Goal: Navigation & Orientation: Find specific page/section

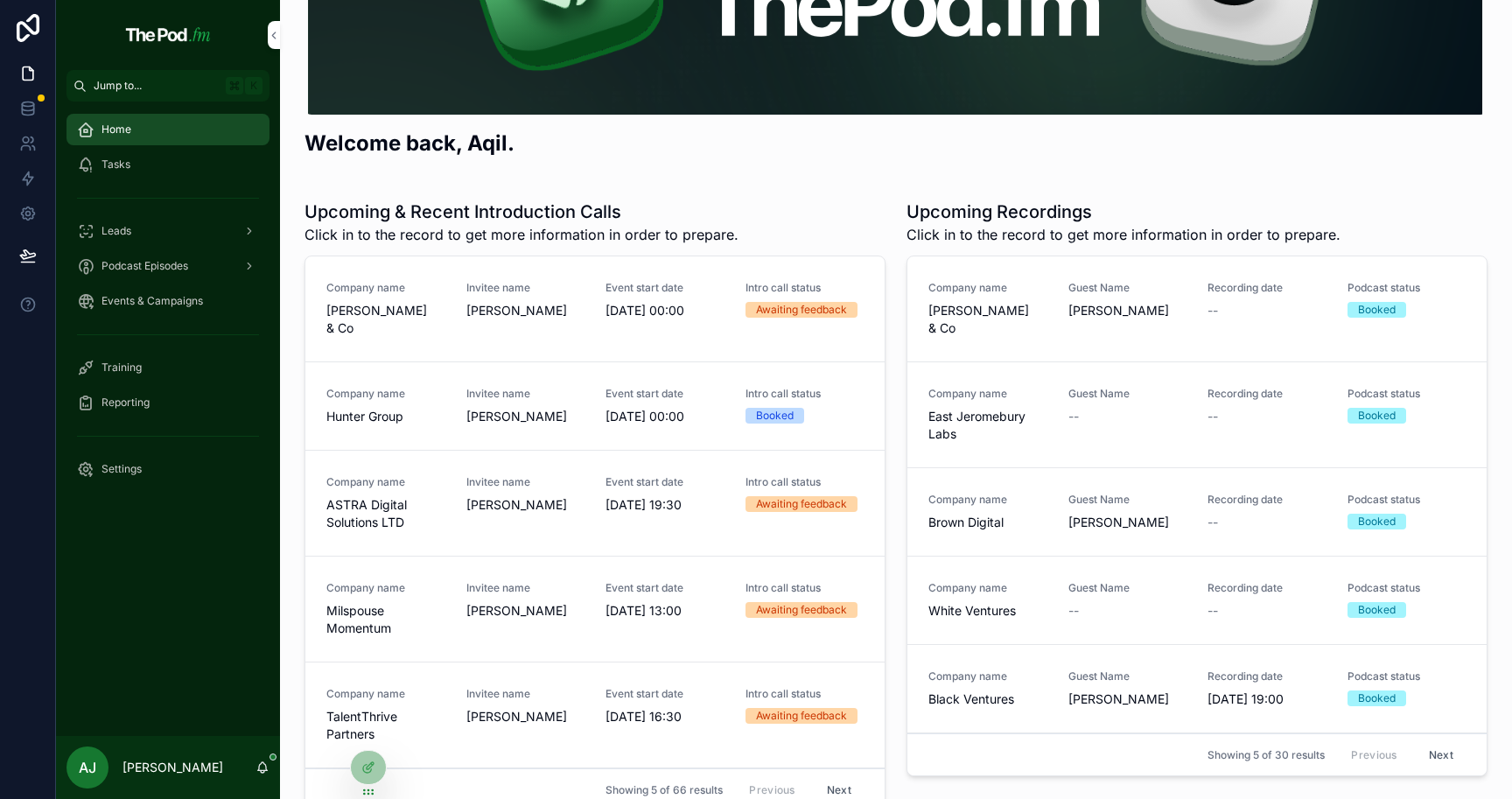
scroll to position [335, 0]
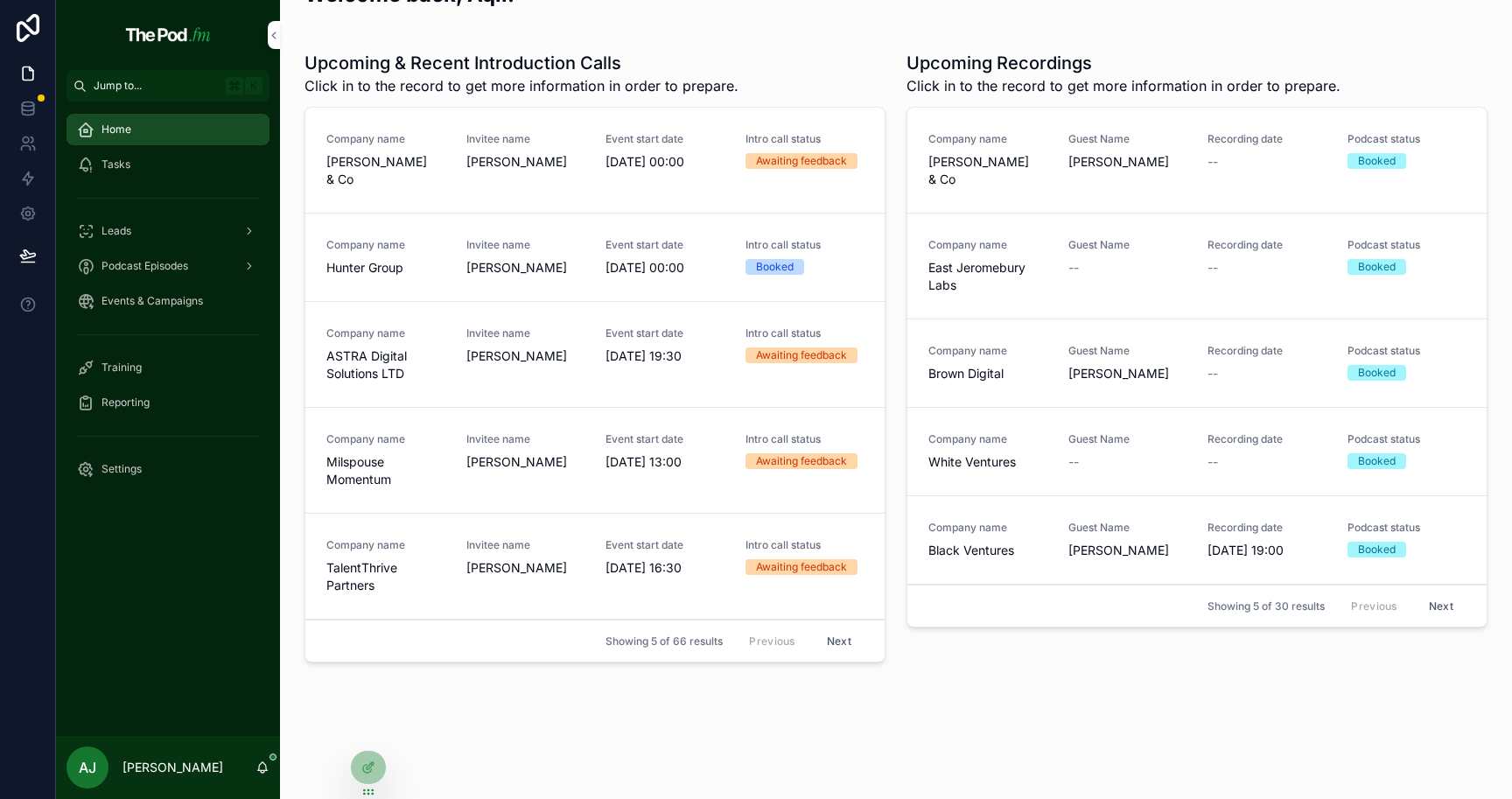
click at [176, 164] on div "Tasks" at bounding box center [168, 165] width 182 height 28
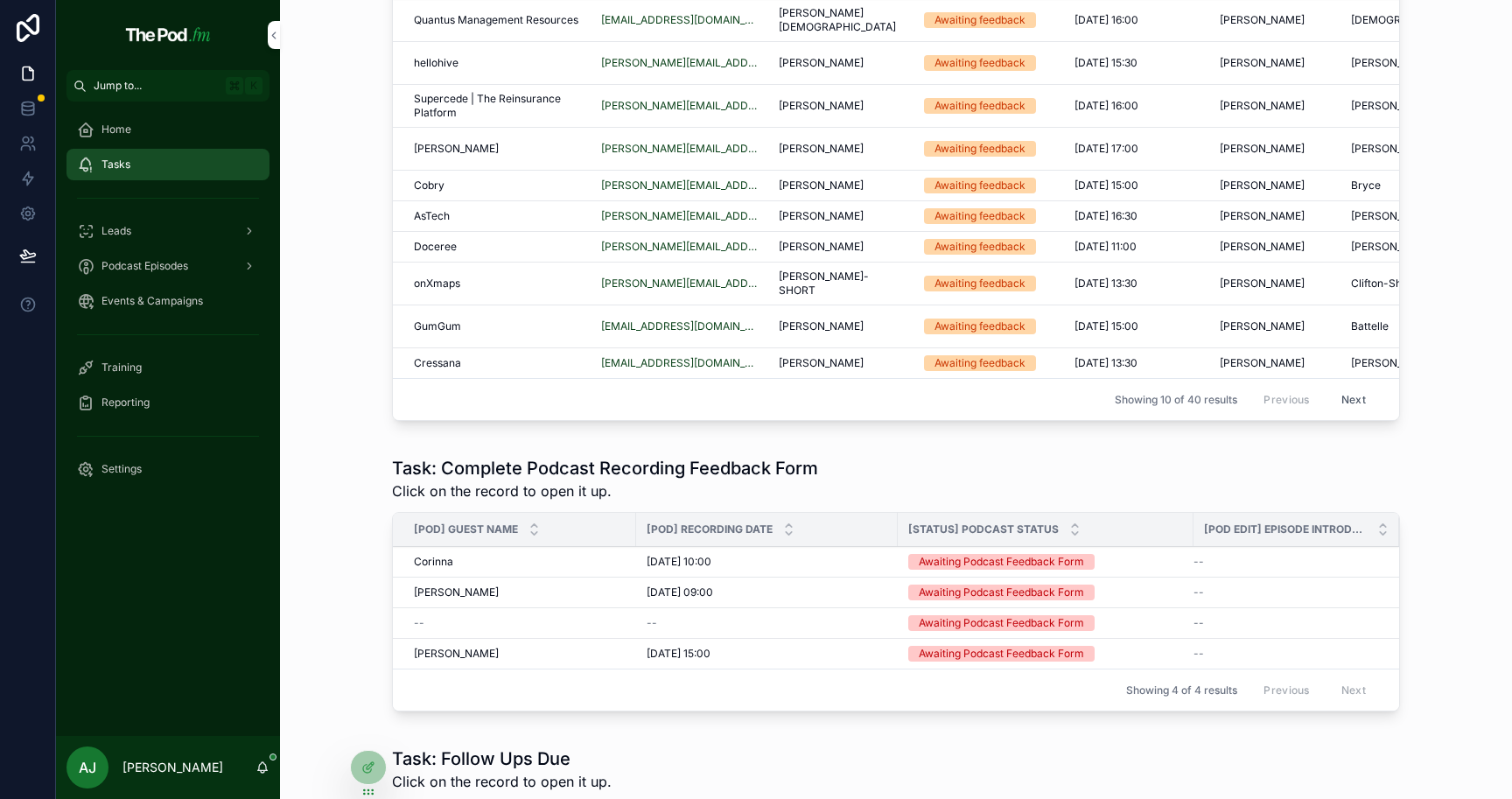
scroll to position [129, 0]
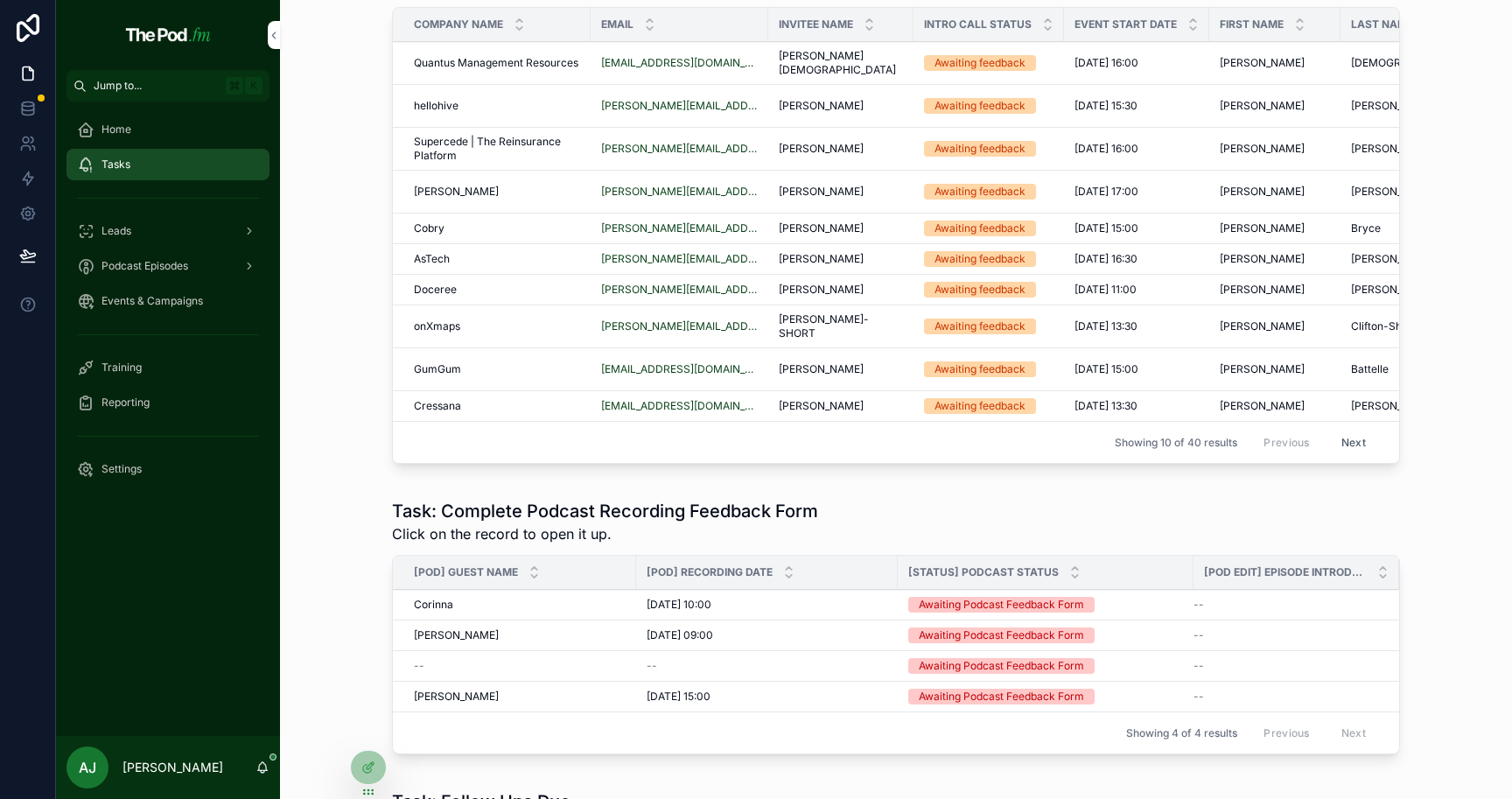
click at [1360, 433] on button "Next" at bounding box center [1353, 442] width 49 height 27
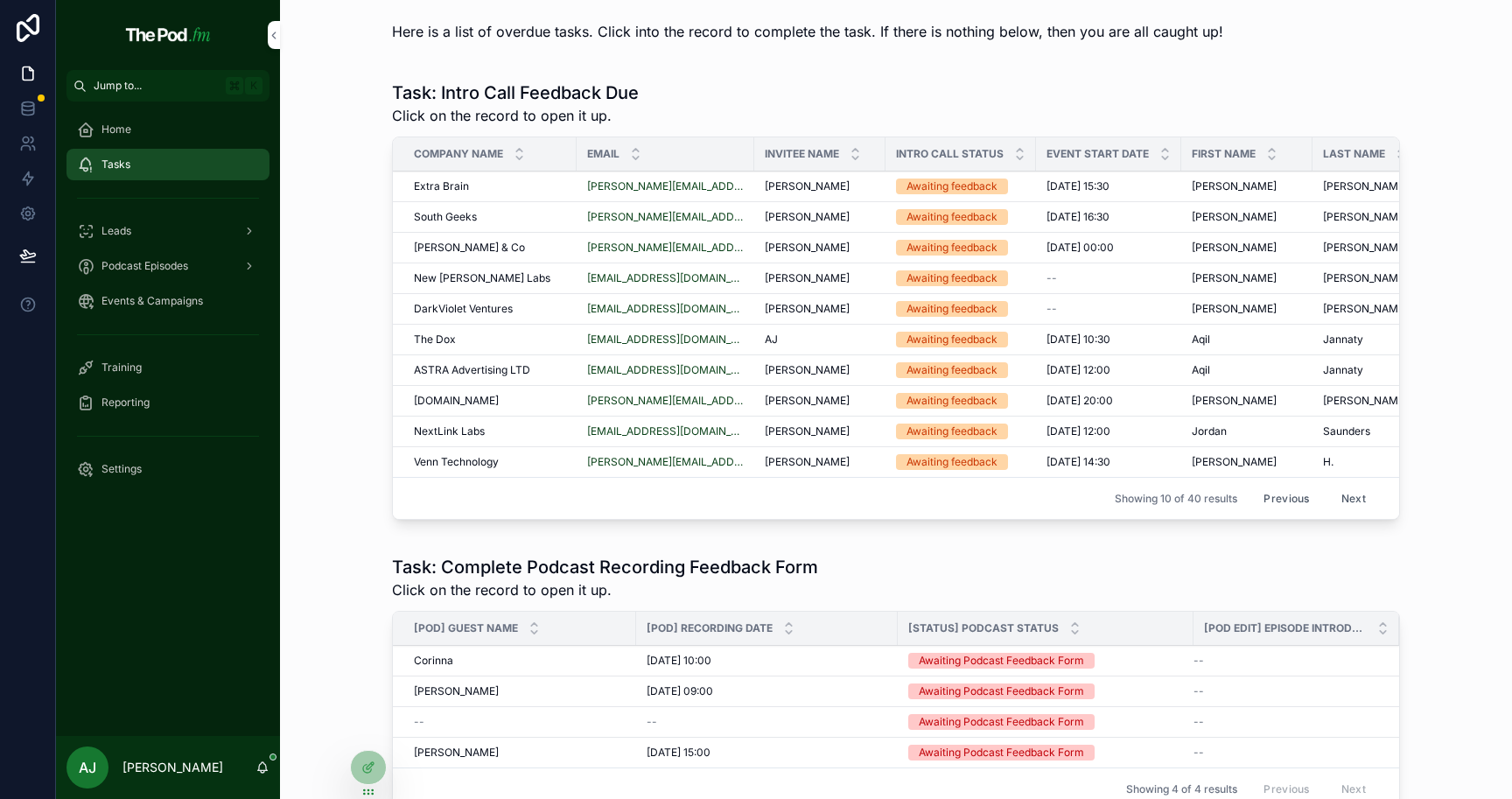
click at [1352, 505] on button "Next" at bounding box center [1353, 498] width 49 height 27
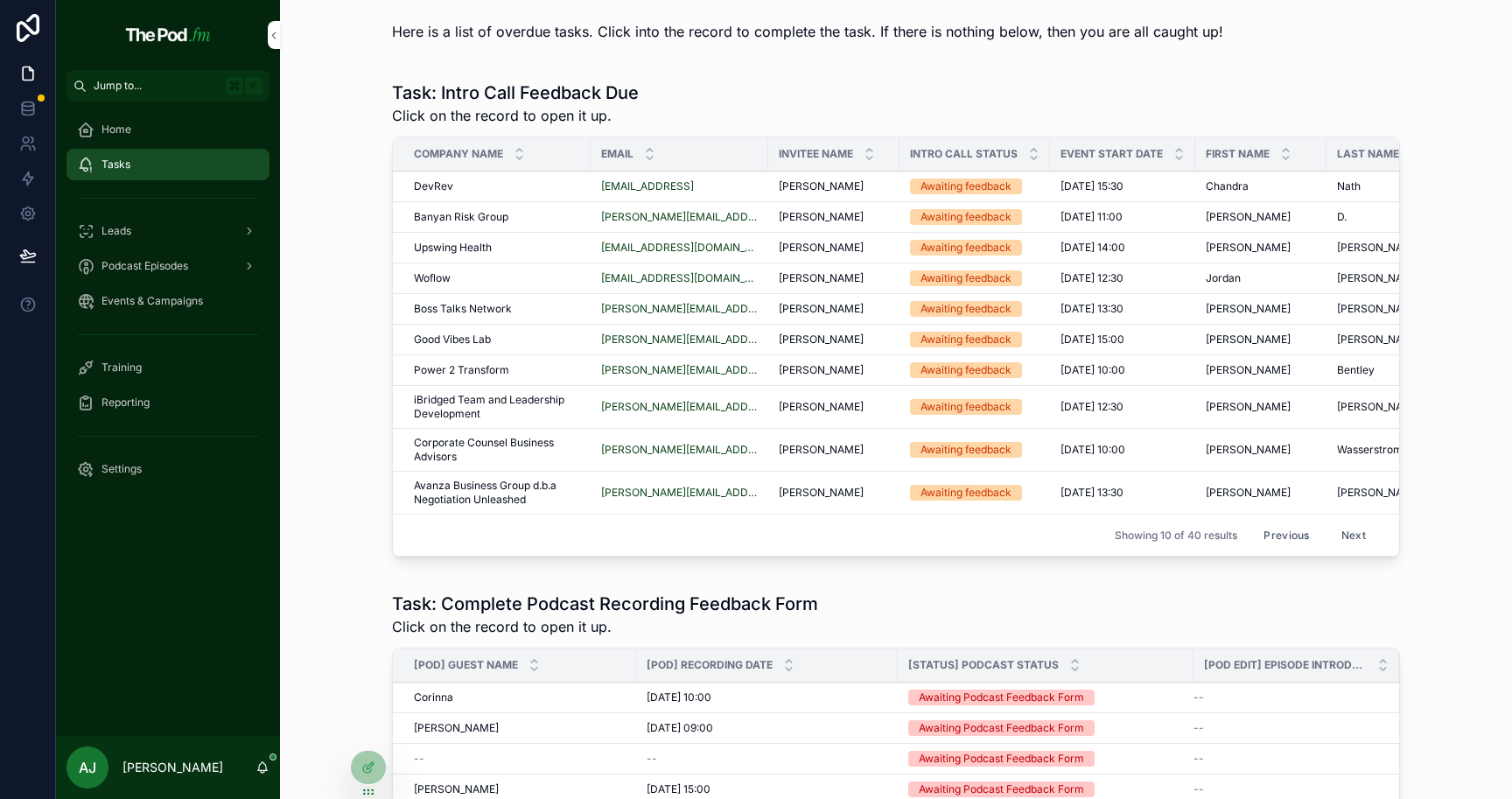
click at [1281, 536] on button "Previous" at bounding box center [1286, 535] width 70 height 27
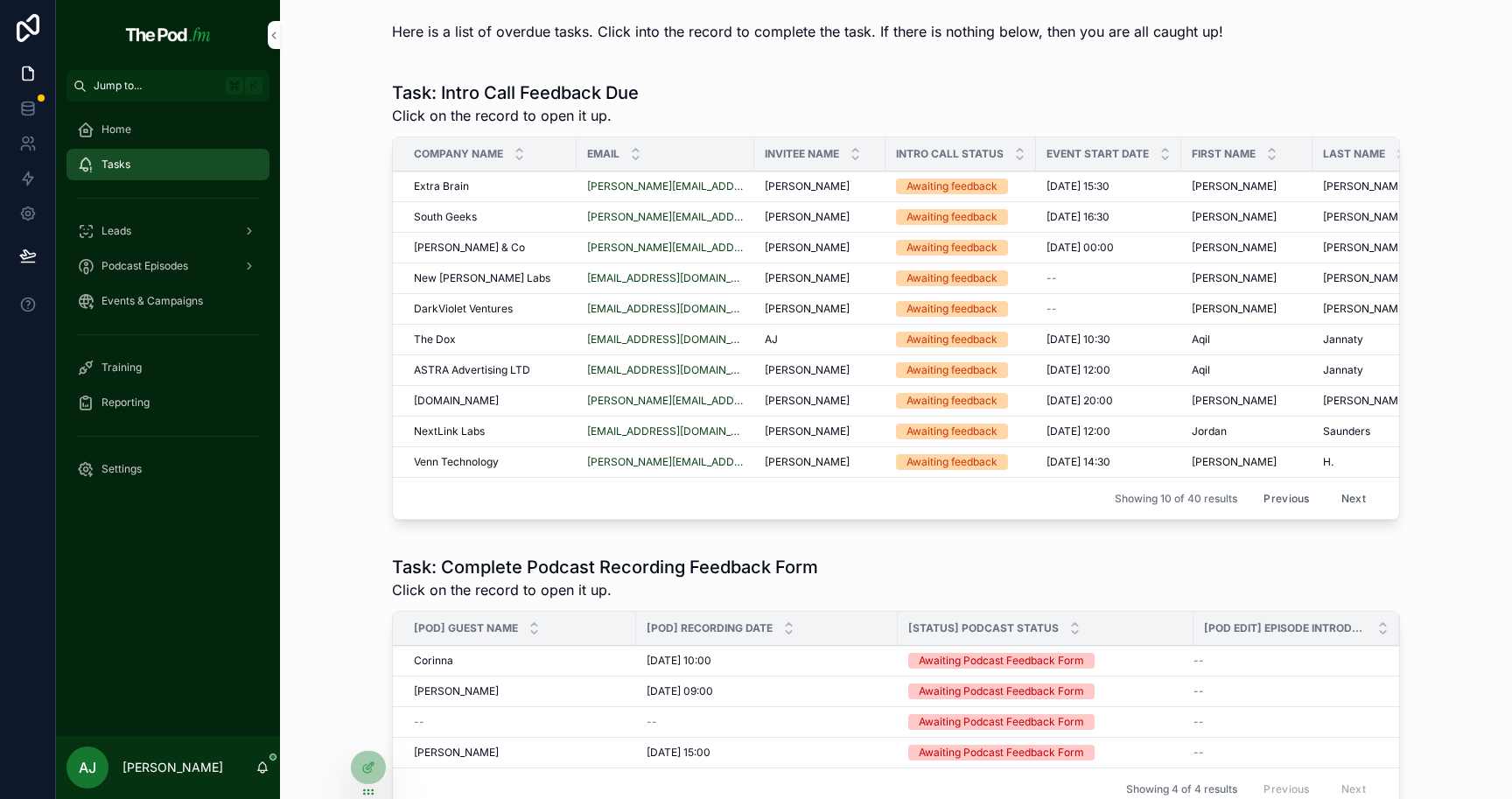
click at [1281, 534] on div "Task: Intro Call Feedback Due Click on the record to open it up. Company name E…" at bounding box center [896, 303] width 1204 height 460
click at [1276, 478] on div "Showing 10 of 40 results Previous Next" at bounding box center [896, 497] width 1007 height 42
click at [1273, 492] on button "Previous" at bounding box center [1286, 498] width 70 height 27
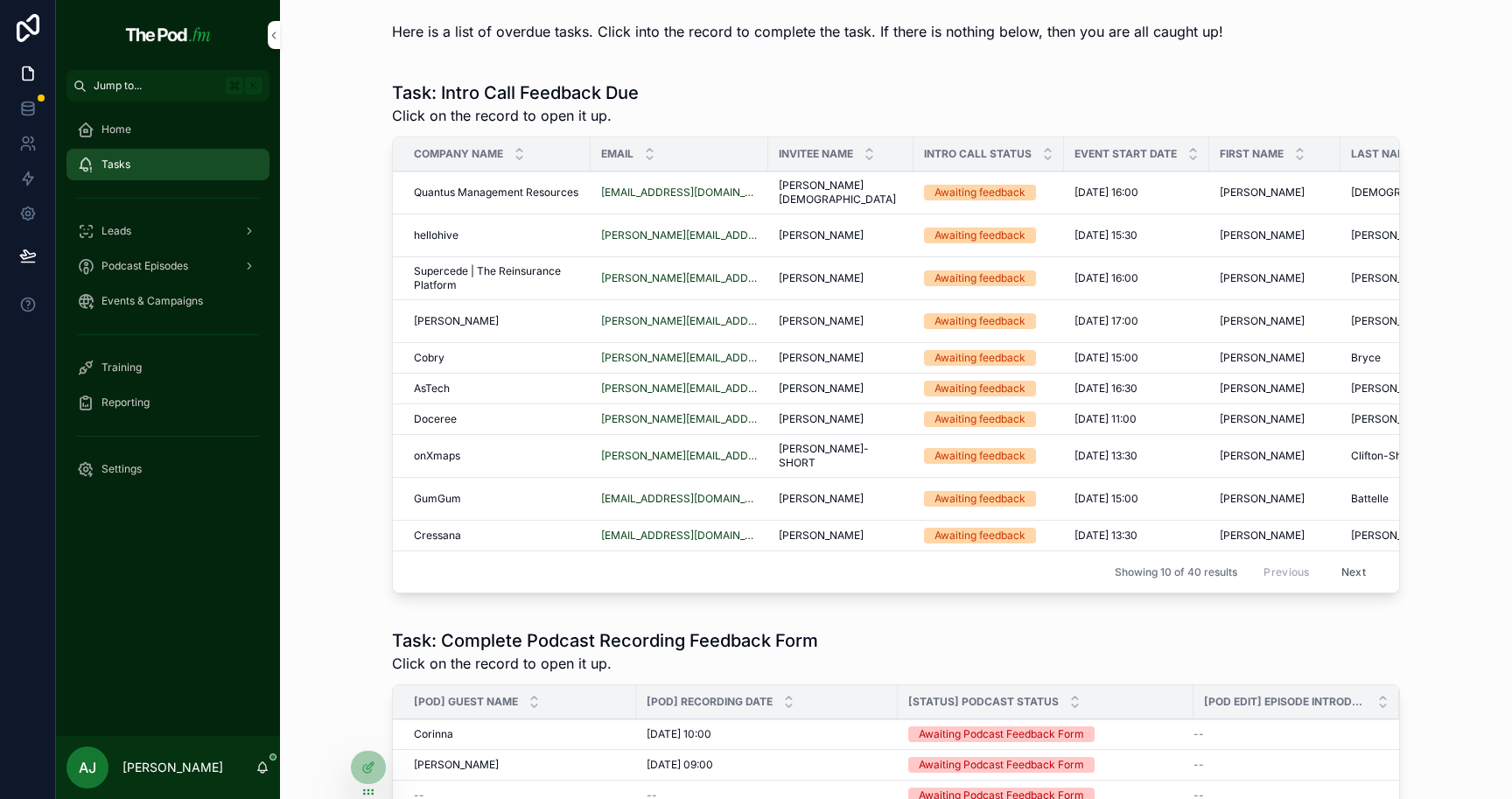
click at [203, 221] on div "Leads" at bounding box center [168, 231] width 182 height 28
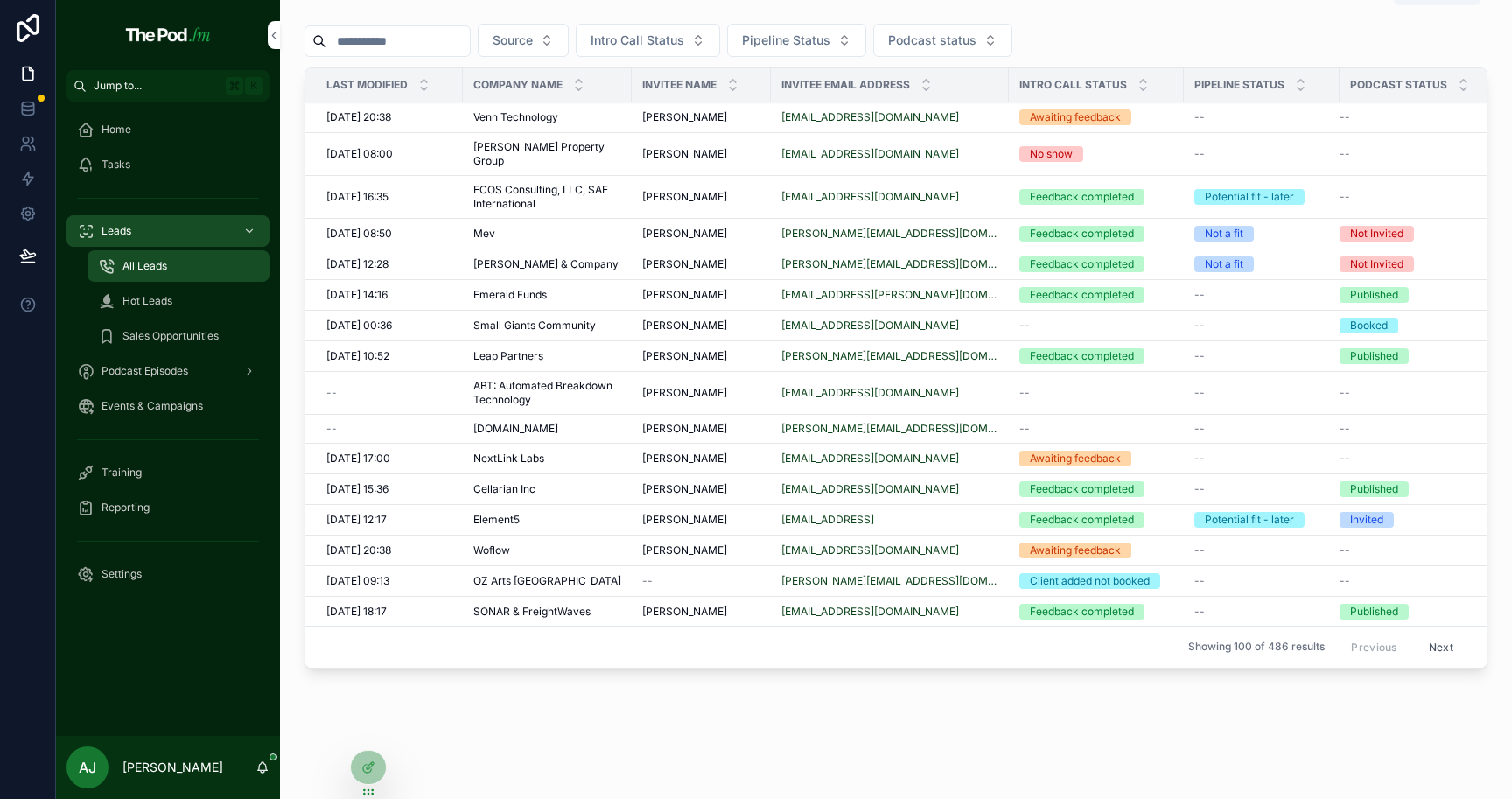
scroll to position [365, 0]
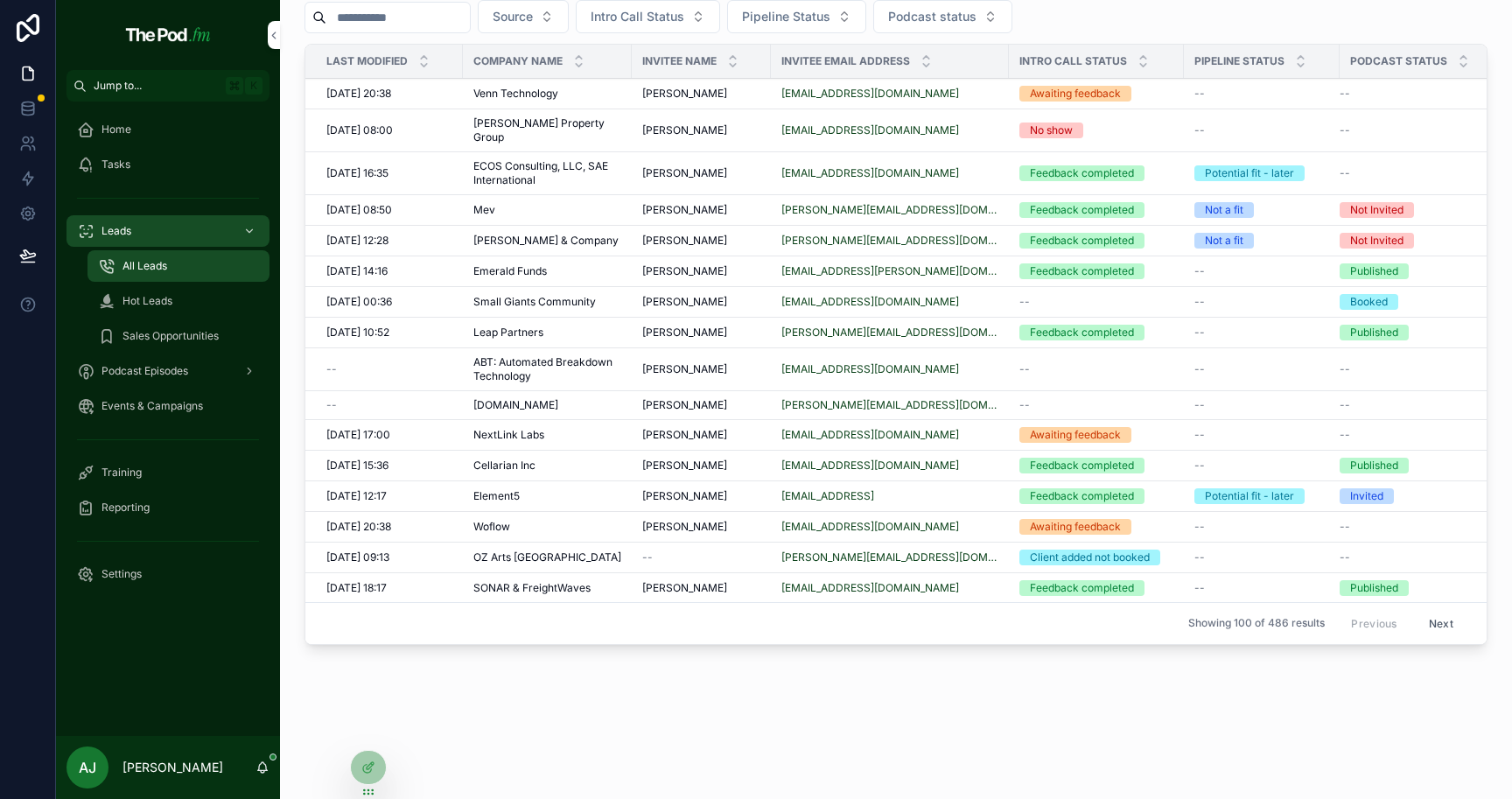
click at [952, 711] on div "Export Source Intro Call Status Pipeline Status Podcast status Last Modified Co…" at bounding box center [896, 203] width 1232 height 1137
click at [194, 510] on div "Reporting" at bounding box center [168, 507] width 182 height 28
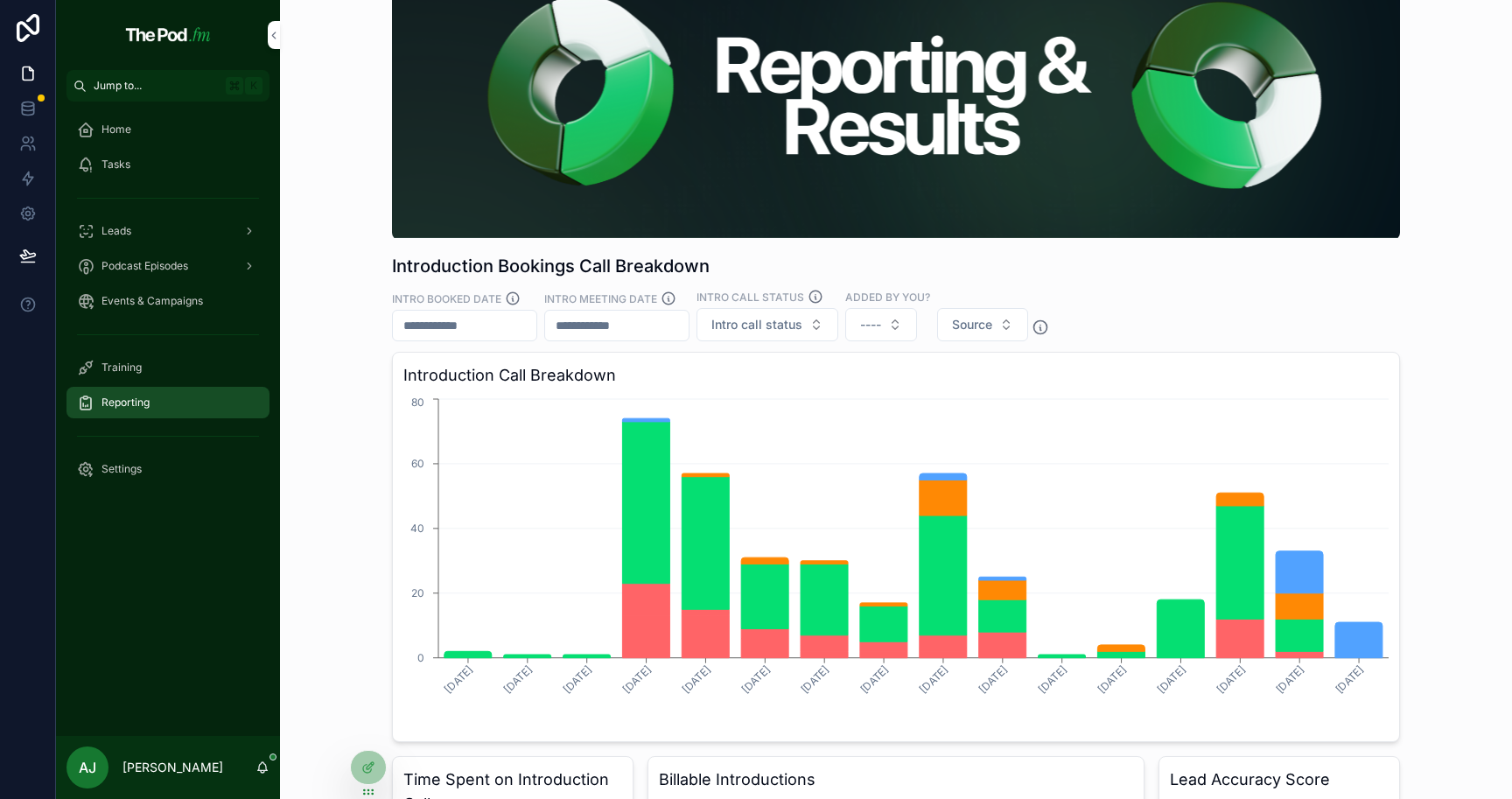
scroll to position [35, 0]
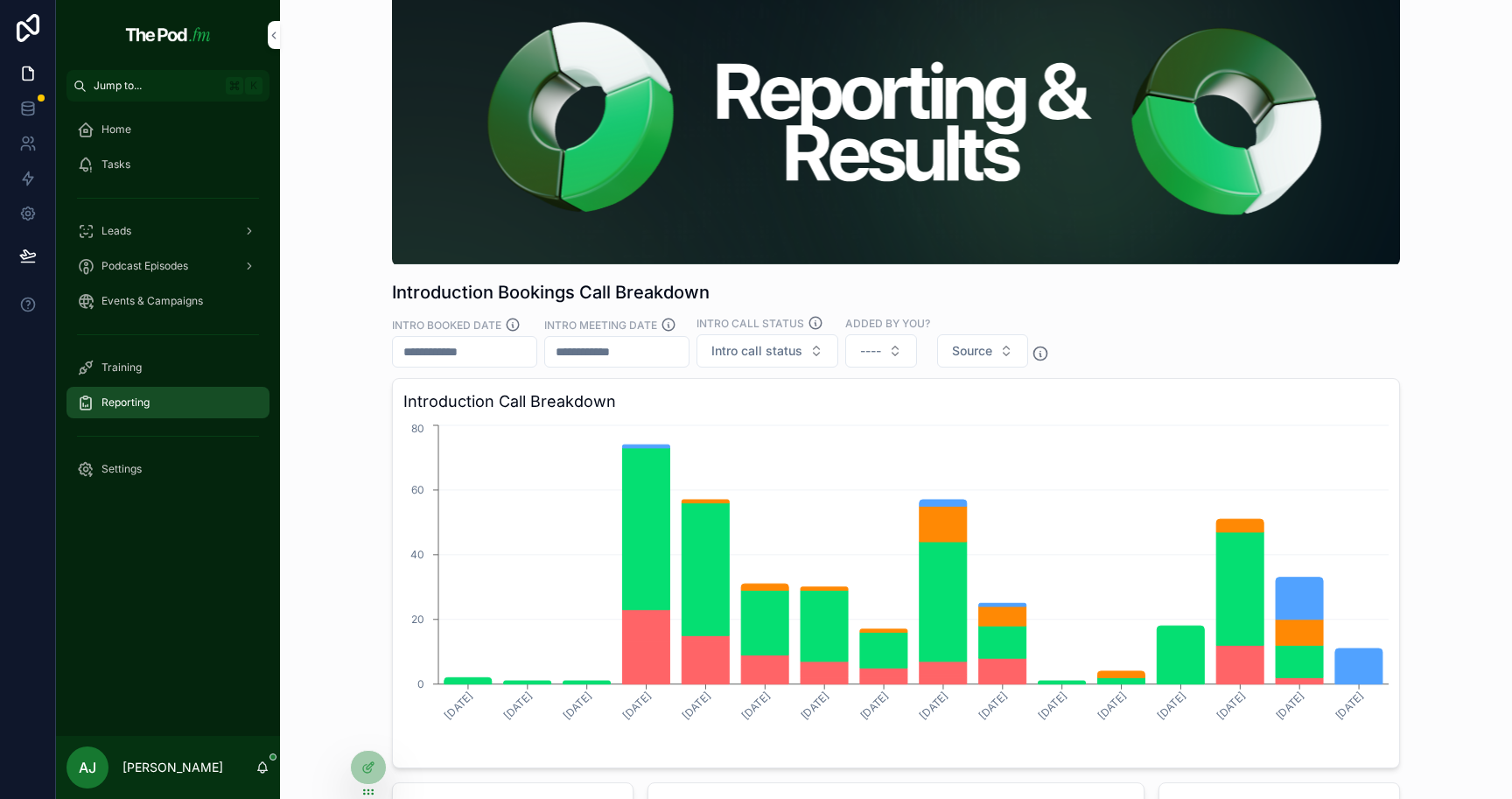
click at [168, 299] on span "Events & Campaigns" at bounding box center [152, 301] width 101 height 14
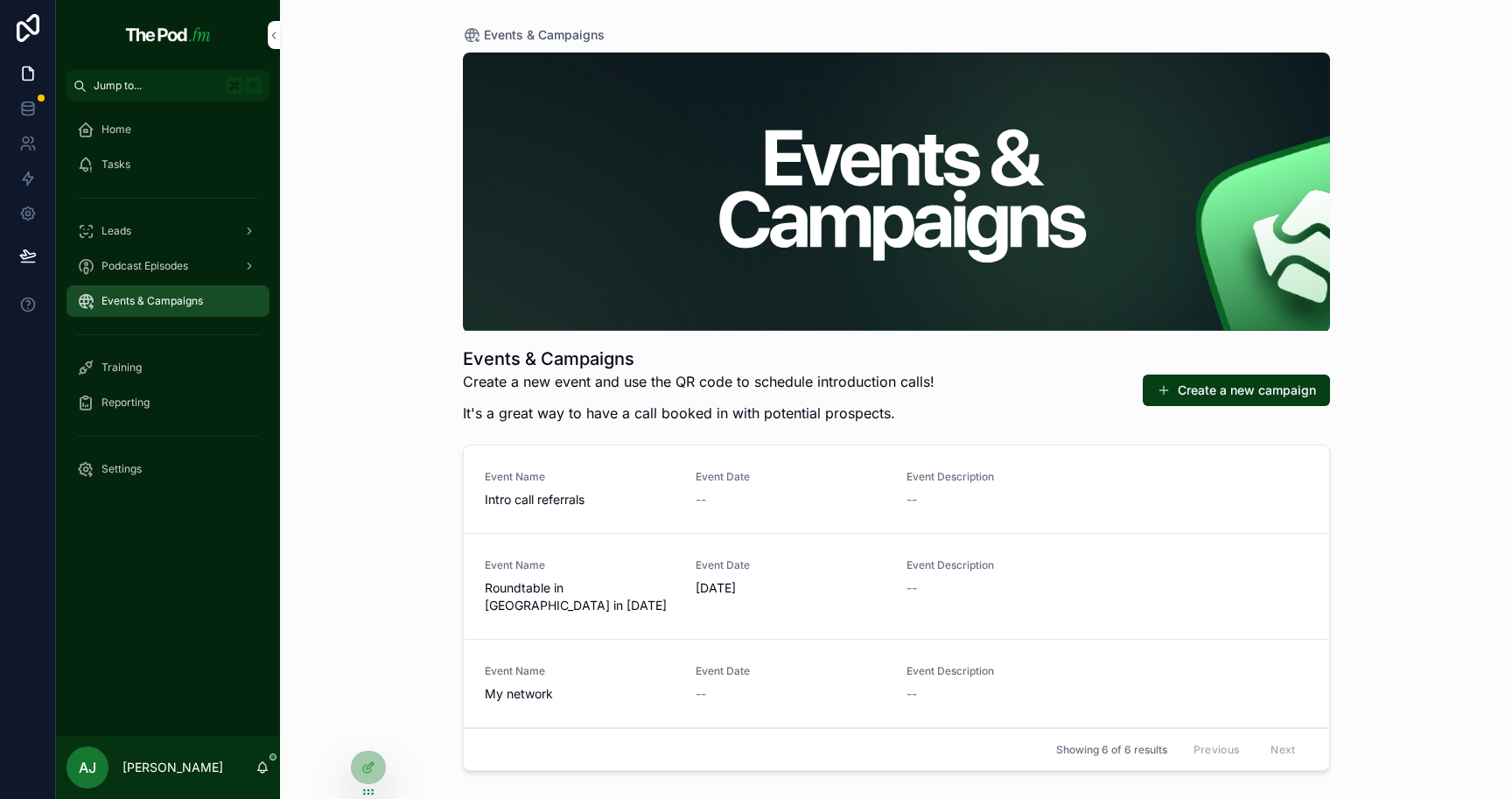
click at [197, 241] on div "Leads" at bounding box center [168, 231] width 182 height 28
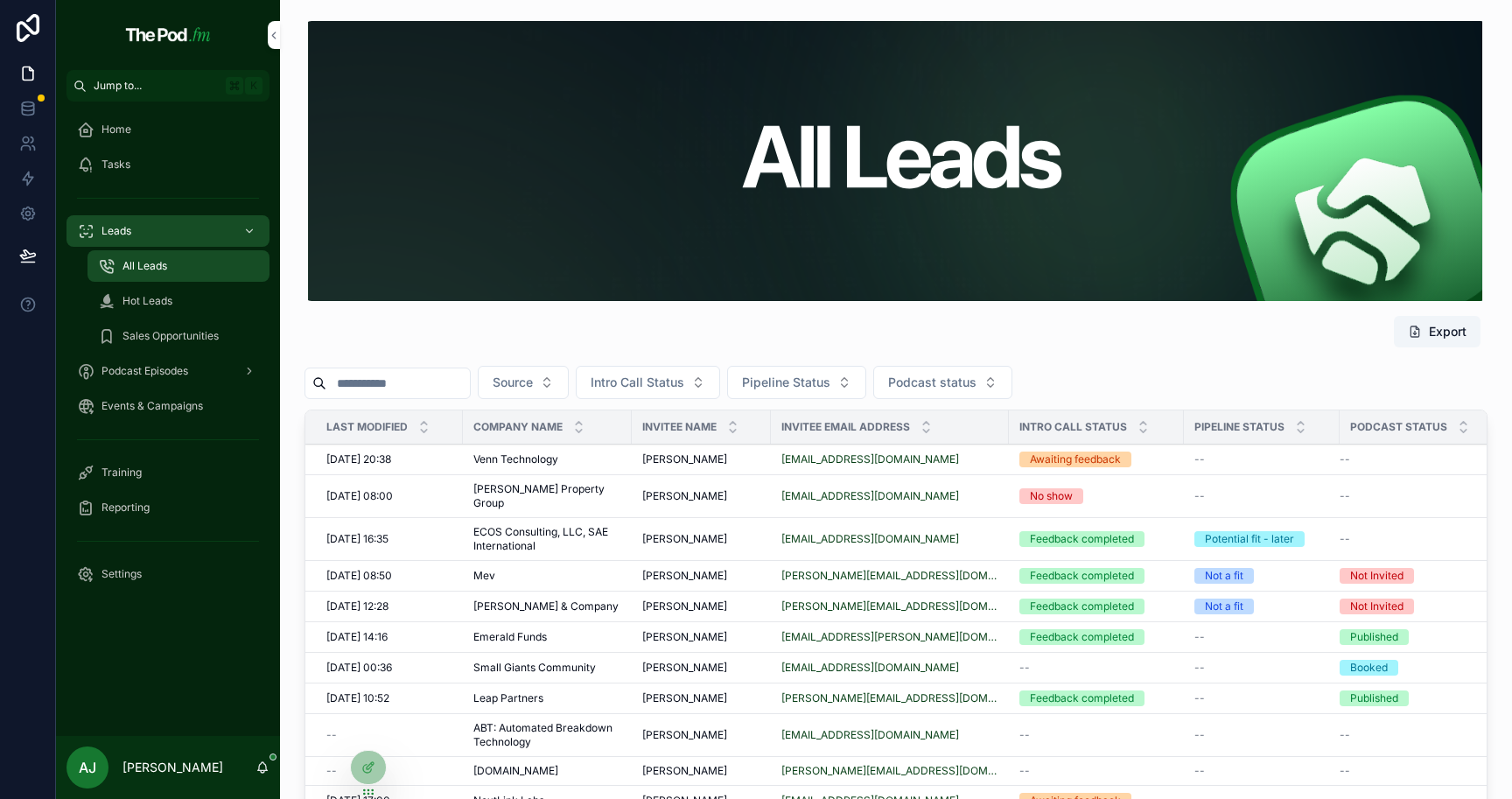
click at [184, 290] on div "Hot Leads" at bounding box center [178, 302] width 161 height 28
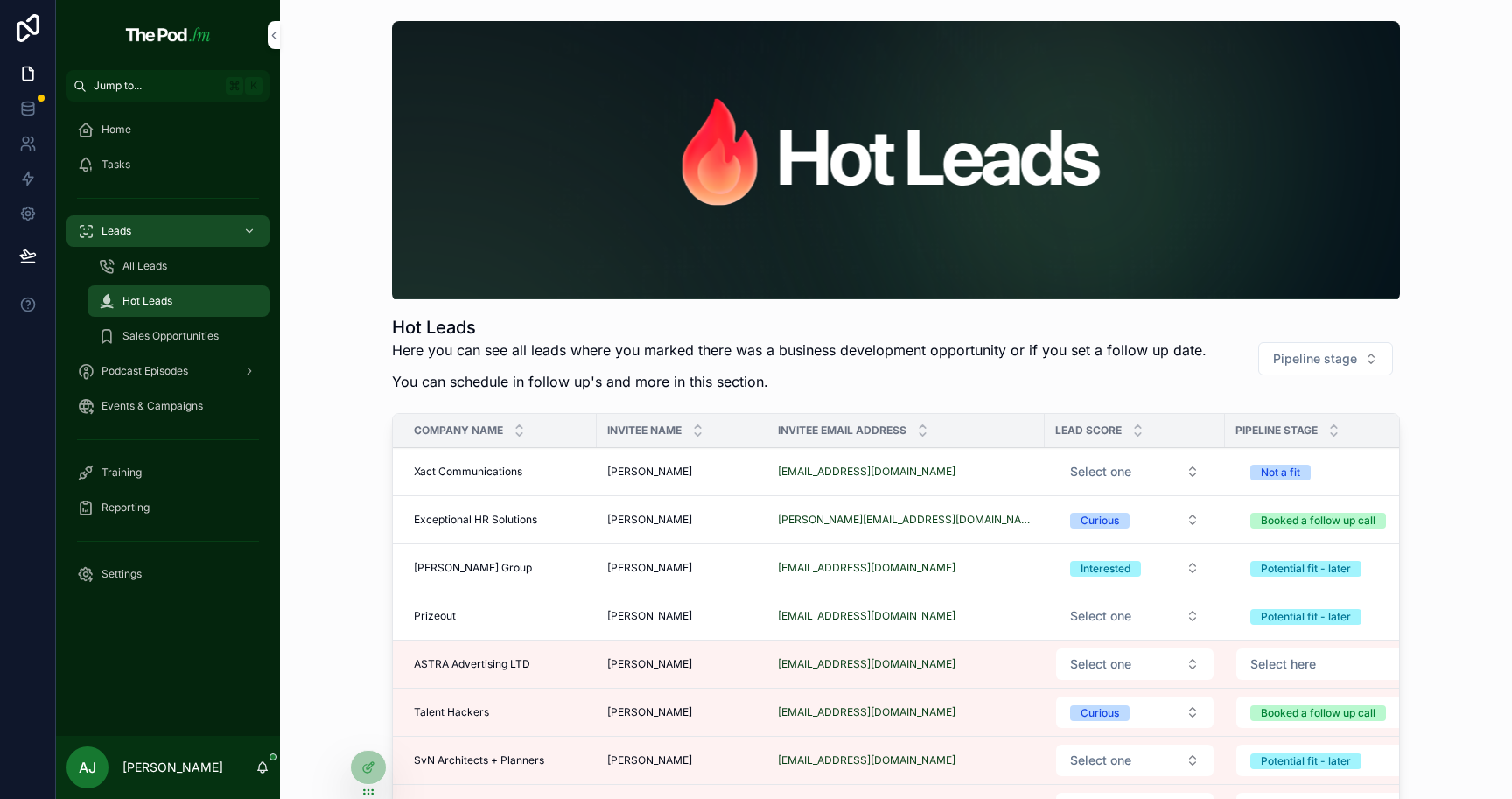
click at [207, 343] on div "Sales Opportunities" at bounding box center [178, 336] width 161 height 28
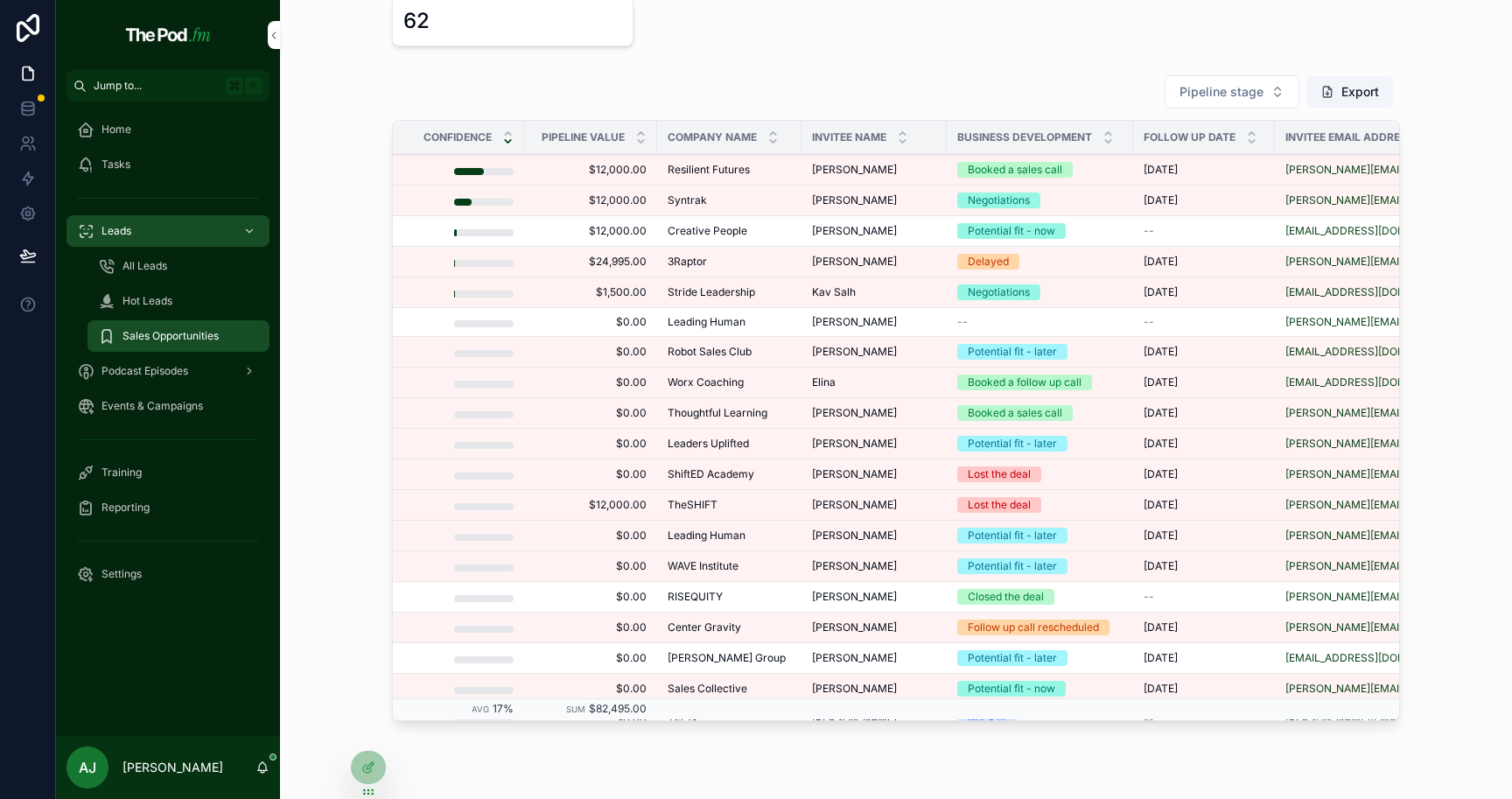
scroll to position [429, 0]
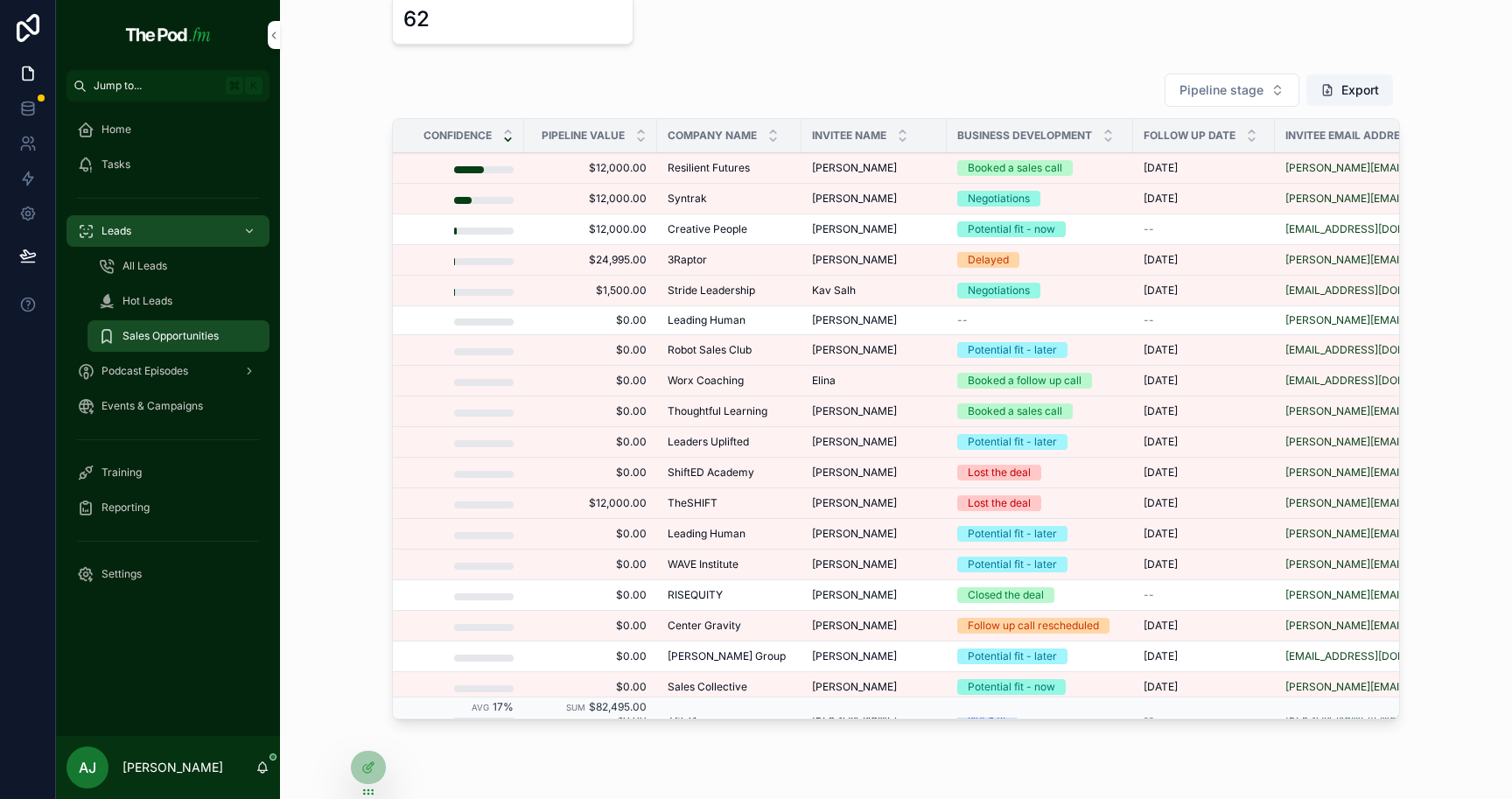
click at [791, 507] on td "TheSHIFT TheSHIFT" at bounding box center [729, 504] width 145 height 31
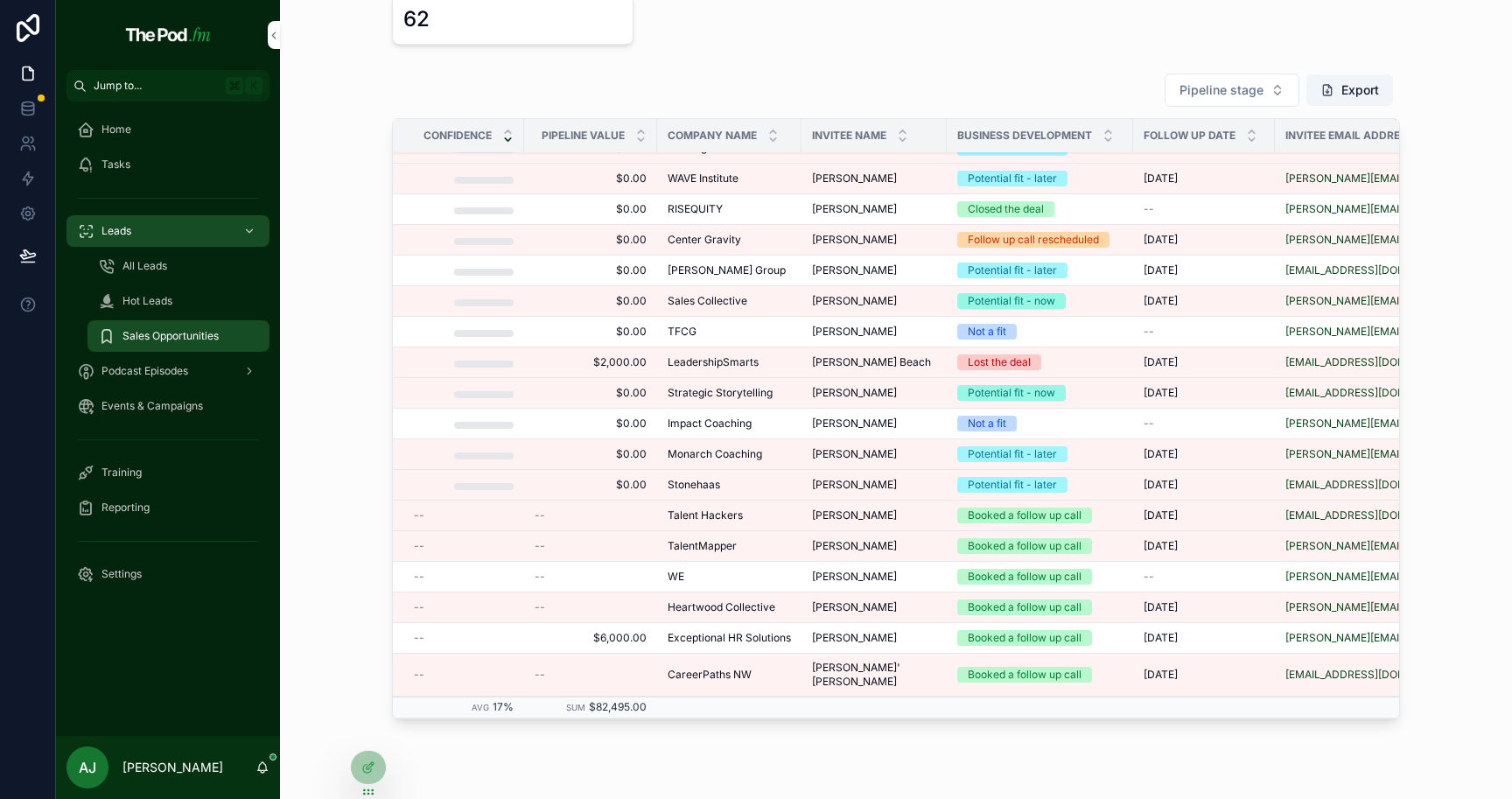
scroll to position [0, 0]
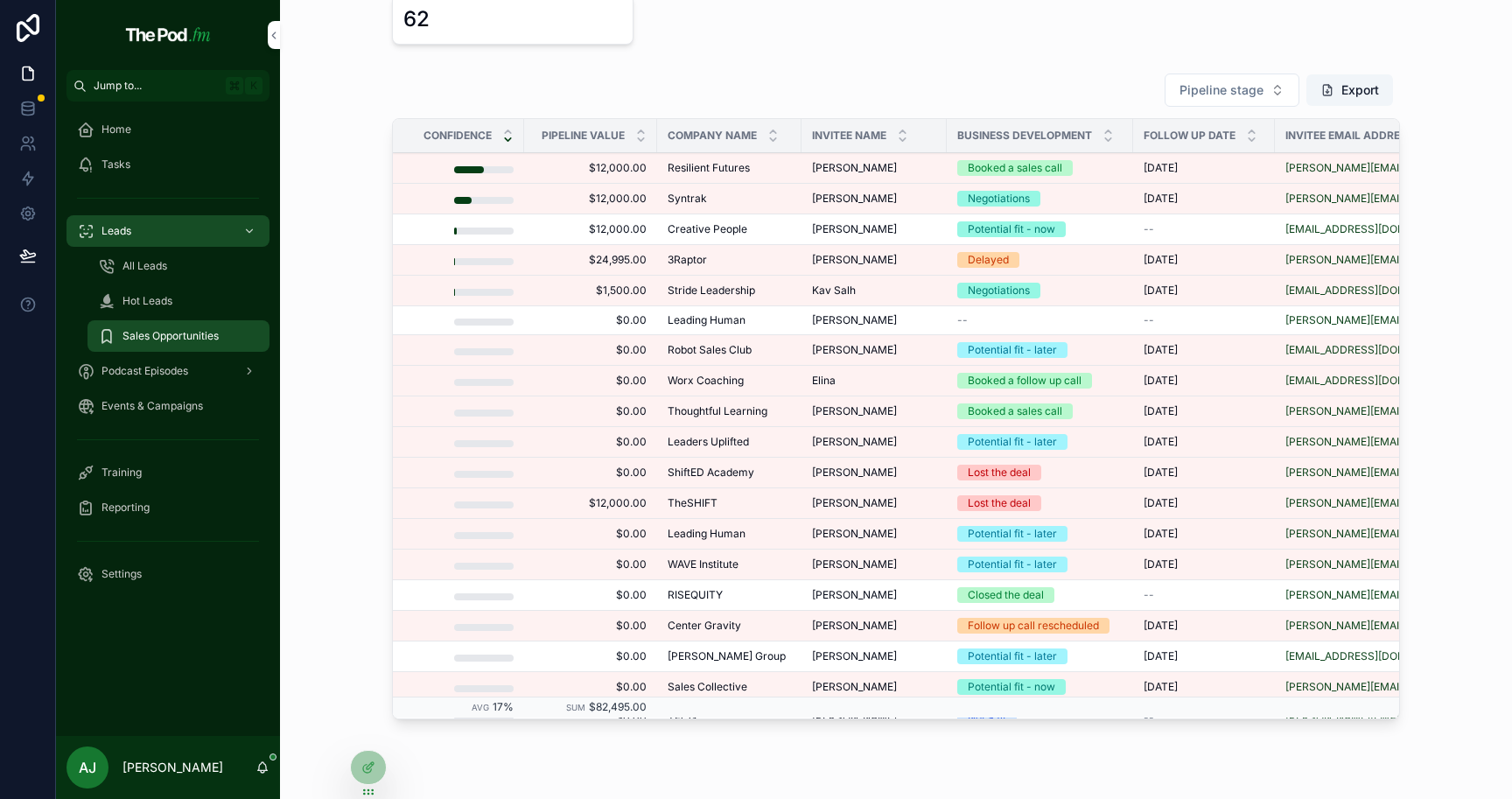
click at [185, 377] on span "Podcast Episodes" at bounding box center [145, 371] width 87 height 14
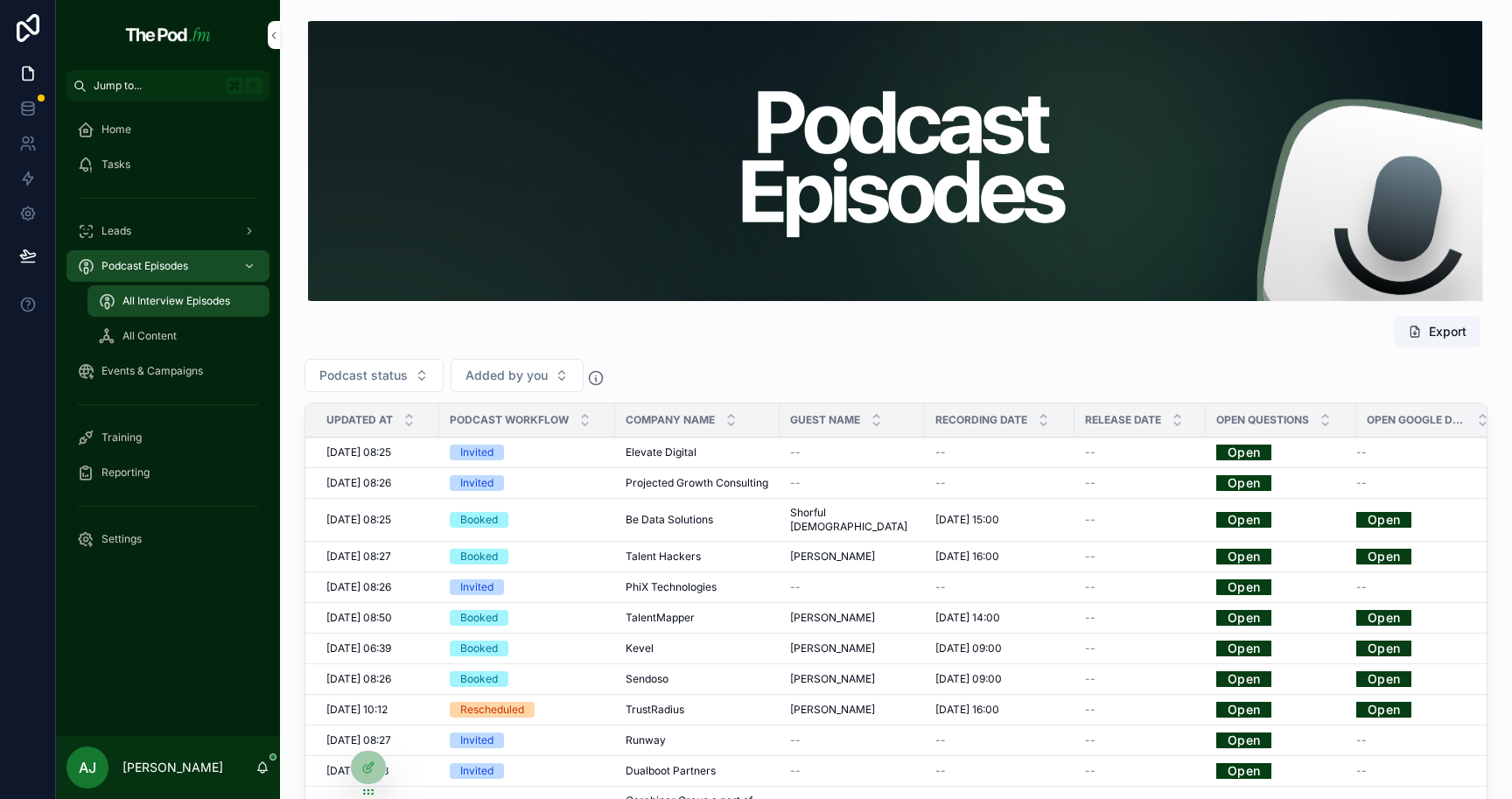
click at [1244, 452] on link "Open" at bounding box center [1243, 451] width 55 height 27
click at [193, 309] on div "All Interview Episodes" at bounding box center [178, 302] width 161 height 28
click at [674, 359] on div "Podcast status Added by you" at bounding box center [896, 375] width 1183 height 33
